Goal: Task Accomplishment & Management: Use online tool/utility

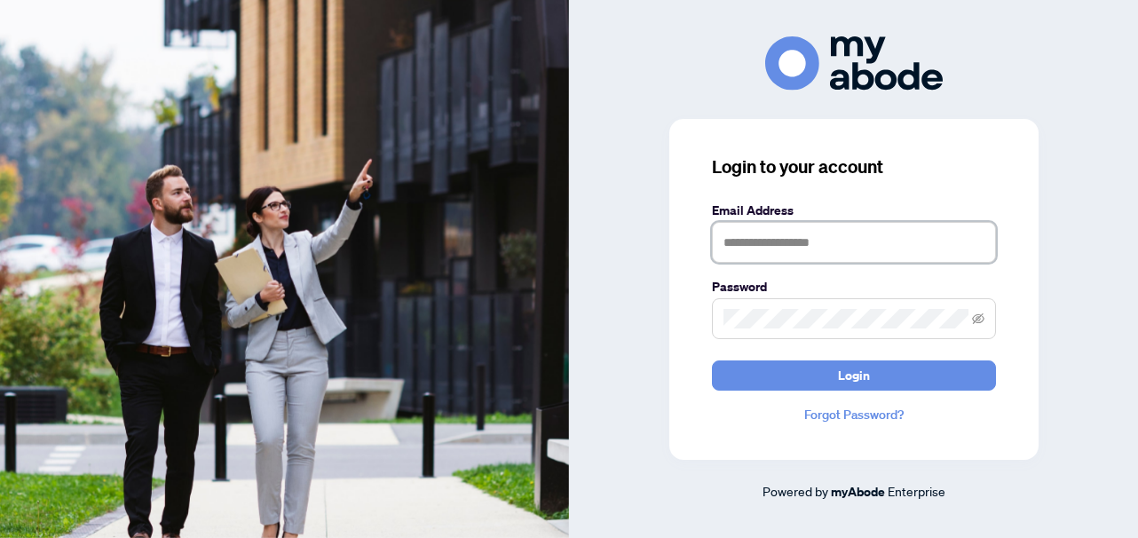
click at [749, 243] on input "text" at bounding box center [854, 242] width 284 height 41
type input "**********"
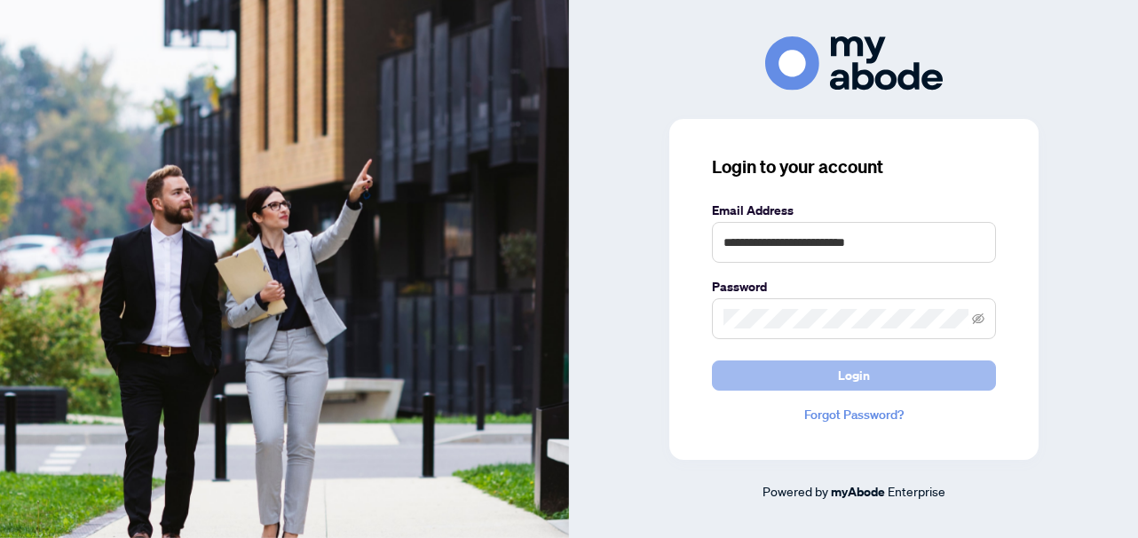
click at [829, 371] on button "Login" at bounding box center [854, 375] width 284 height 30
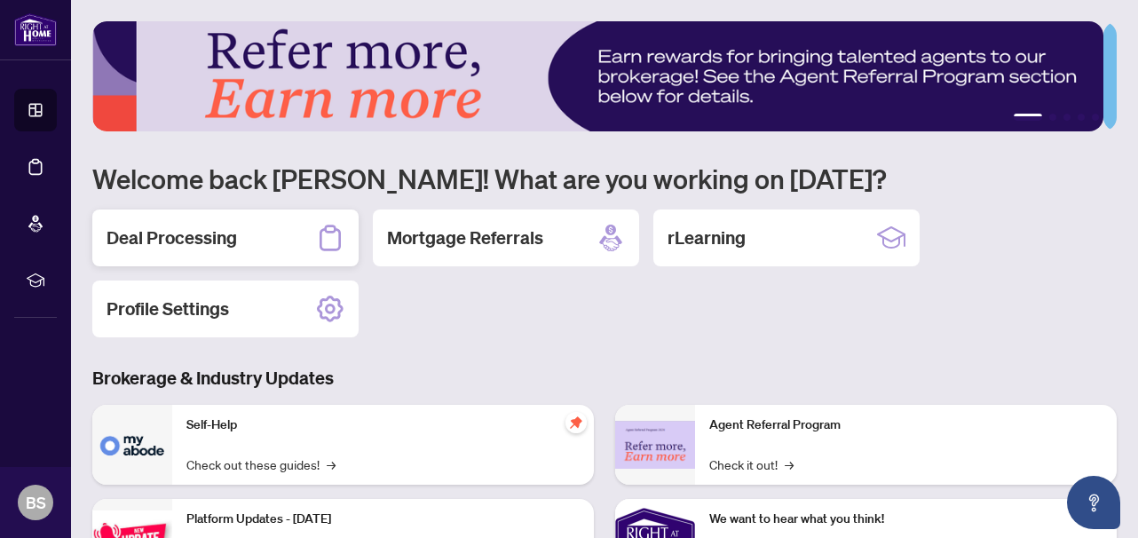
click at [244, 231] on div "Deal Processing" at bounding box center [225, 237] width 266 height 57
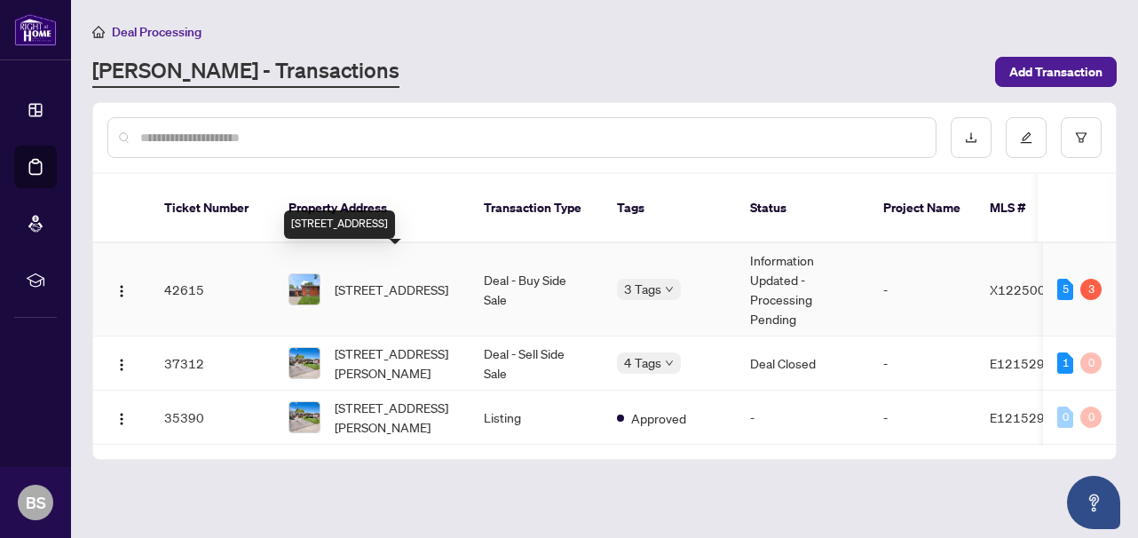
click at [387, 280] on span "[STREET_ADDRESS]" at bounding box center [392, 290] width 114 height 20
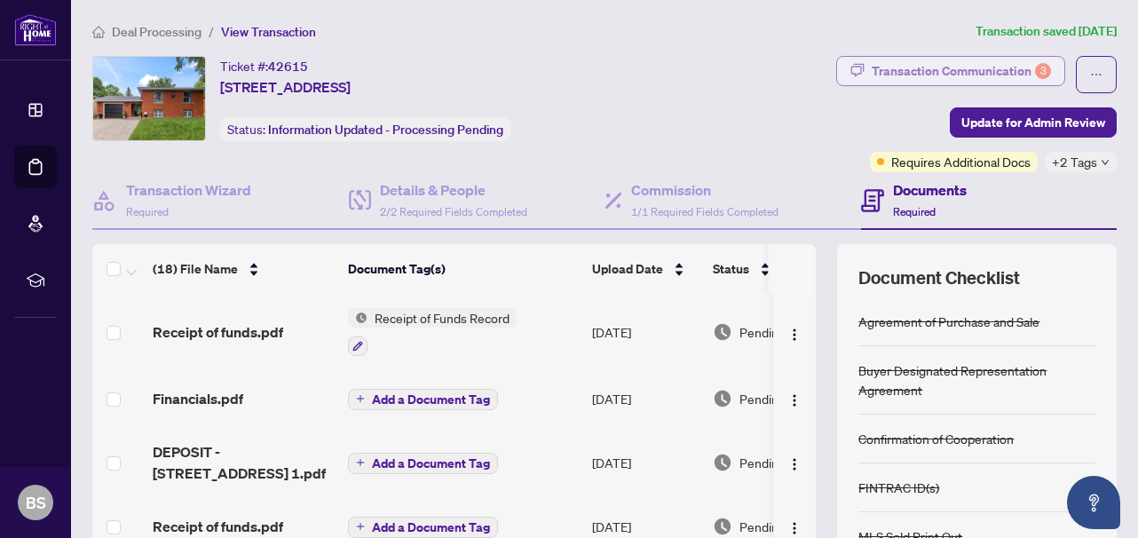
click at [881, 63] on div "Transaction Communication 3" at bounding box center [960, 71] width 179 height 28
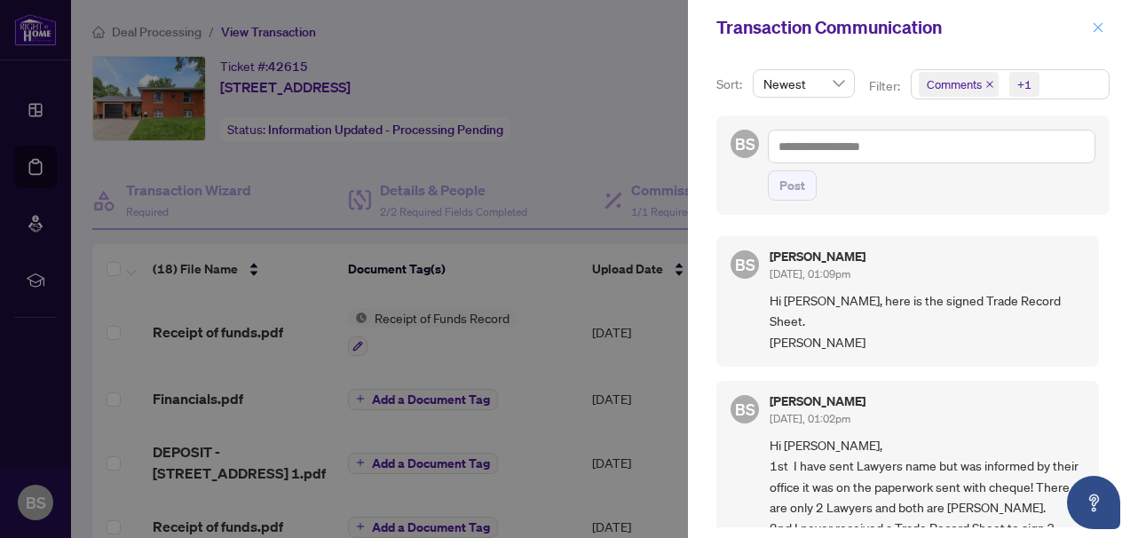
click at [1102, 30] on icon "close" at bounding box center [1098, 27] width 12 height 12
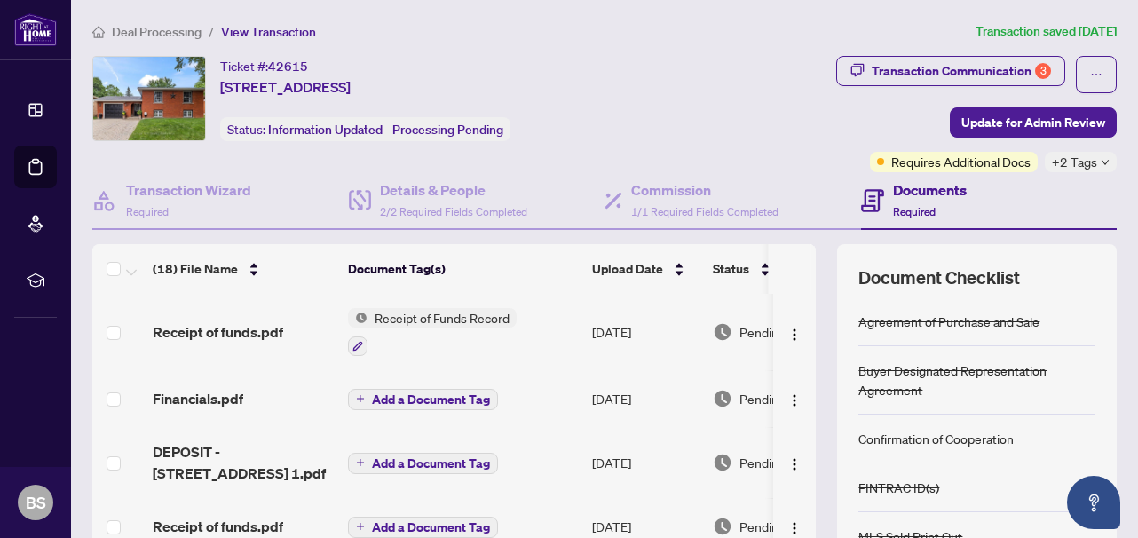
click at [1100, 158] on icon "down" at bounding box center [1104, 162] width 9 height 9
click at [726, 95] on div "Transaction Communication 3 Update for Admin Review Requires Additional Docs +2…" at bounding box center [897, 114] width 440 height 116
